Goal: Find specific page/section: Find specific page/section

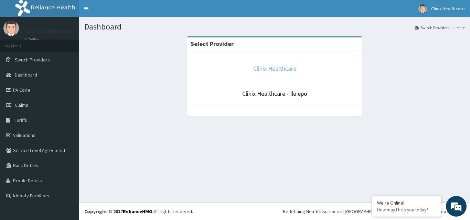
click at [275, 72] on link "Clinix Healthcare" at bounding box center [274, 69] width 43 height 8
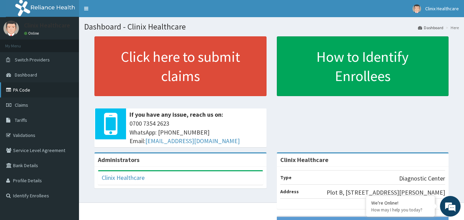
click at [16, 90] on link "PA Code" at bounding box center [39, 90] width 79 height 15
